Goal: Information Seeking & Learning: Learn about a topic

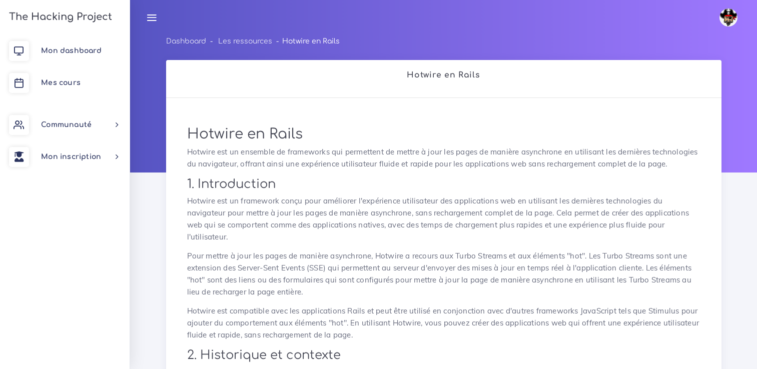
scroll to position [1851, 0]
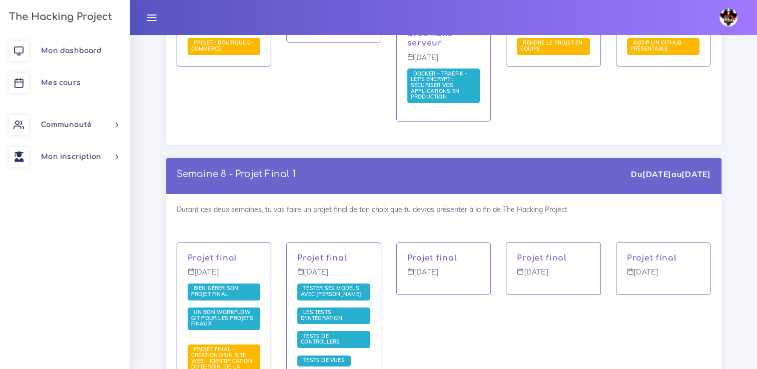
scroll to position [3458, 0]
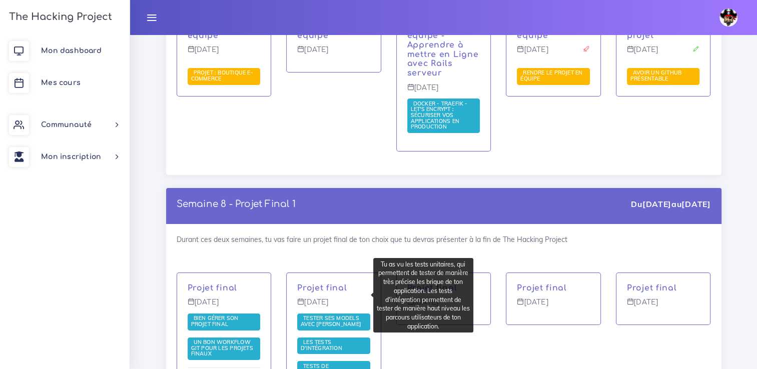
click at [319, 339] on span "Les tests d'intégration" at bounding box center [323, 345] width 44 height 13
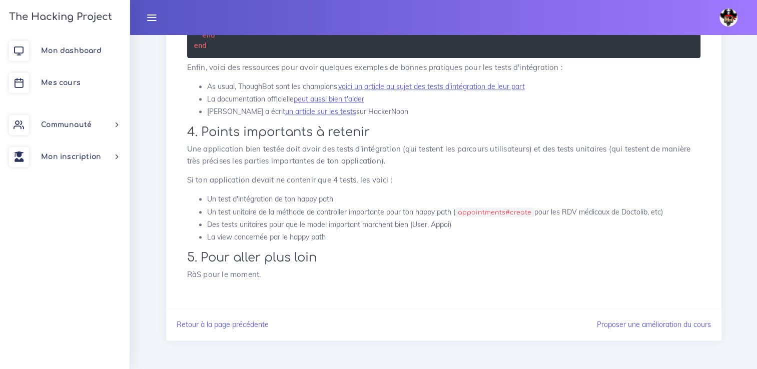
scroll to position [942, 0]
